Goal: Task Accomplishment & Management: Manage account settings

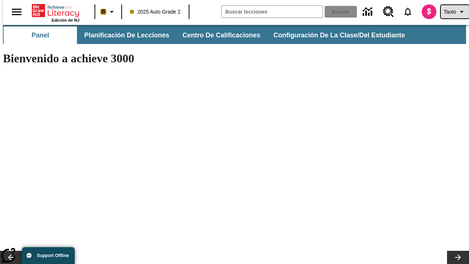
click at [451, 12] on span "Tauto" at bounding box center [449, 12] width 12 height 8
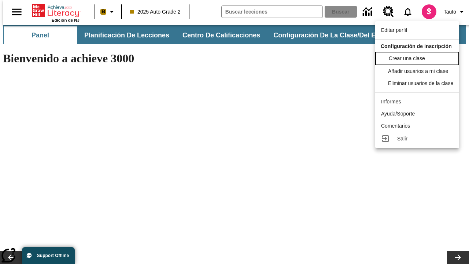
click at [419, 57] on span "Crear una clase" at bounding box center [407, 58] width 36 height 6
click at [419, 71] on span "Añadir usuarios a mi clase" at bounding box center [419, 70] width 60 height 6
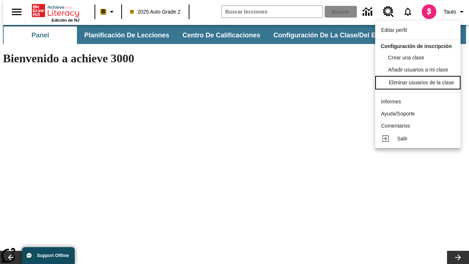
click at [419, 86] on div "Eliminar usuarios de la clase" at bounding box center [421, 83] width 65 height 8
